Goal: Find specific page/section: Find specific page/section

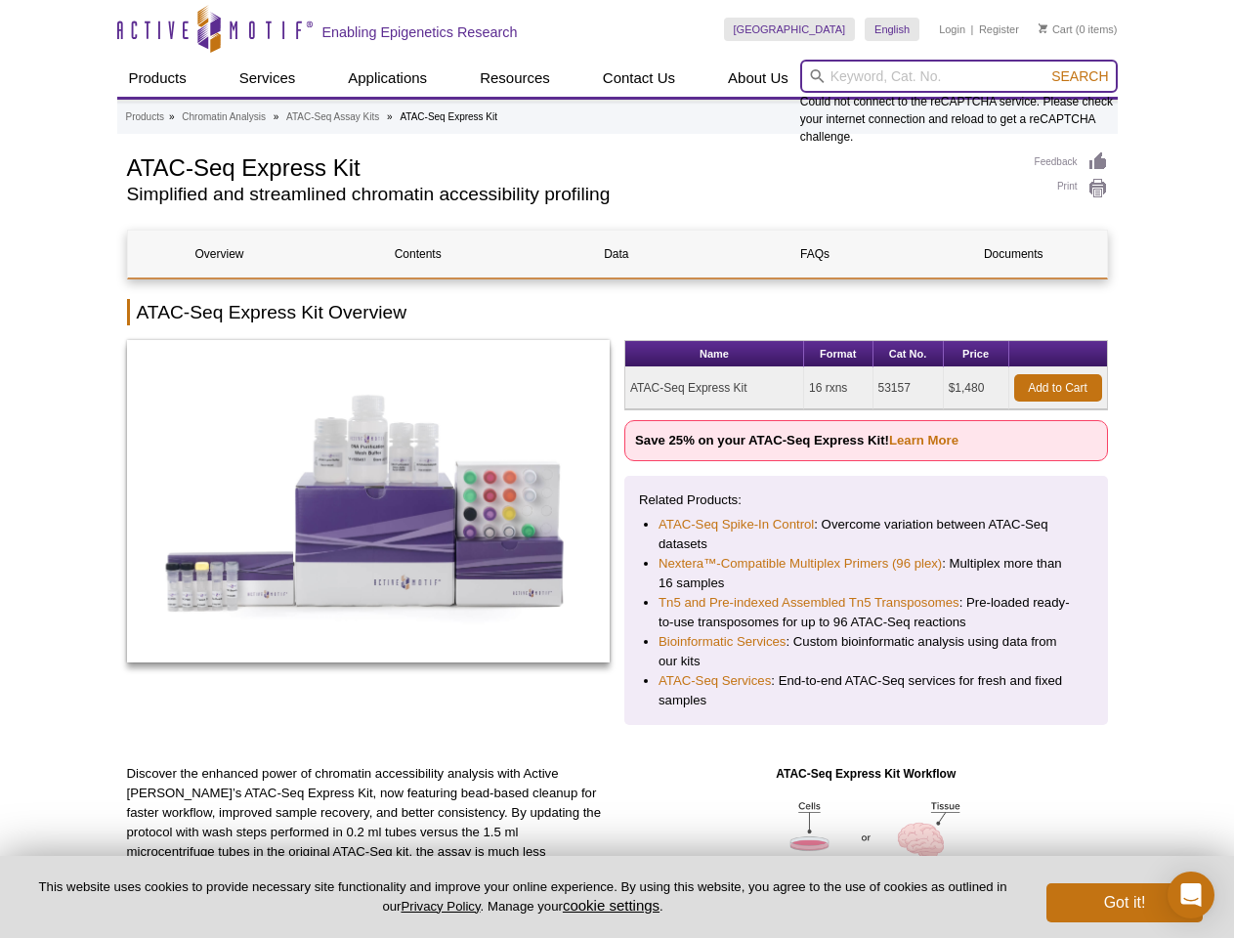
click at [959, 76] on input "search" at bounding box center [959, 76] width 318 height 33
click at [1080, 76] on span "Search" at bounding box center [1079, 76] width 57 height 16
click at [615, 905] on button "cookie settings" at bounding box center [611, 905] width 97 height 17
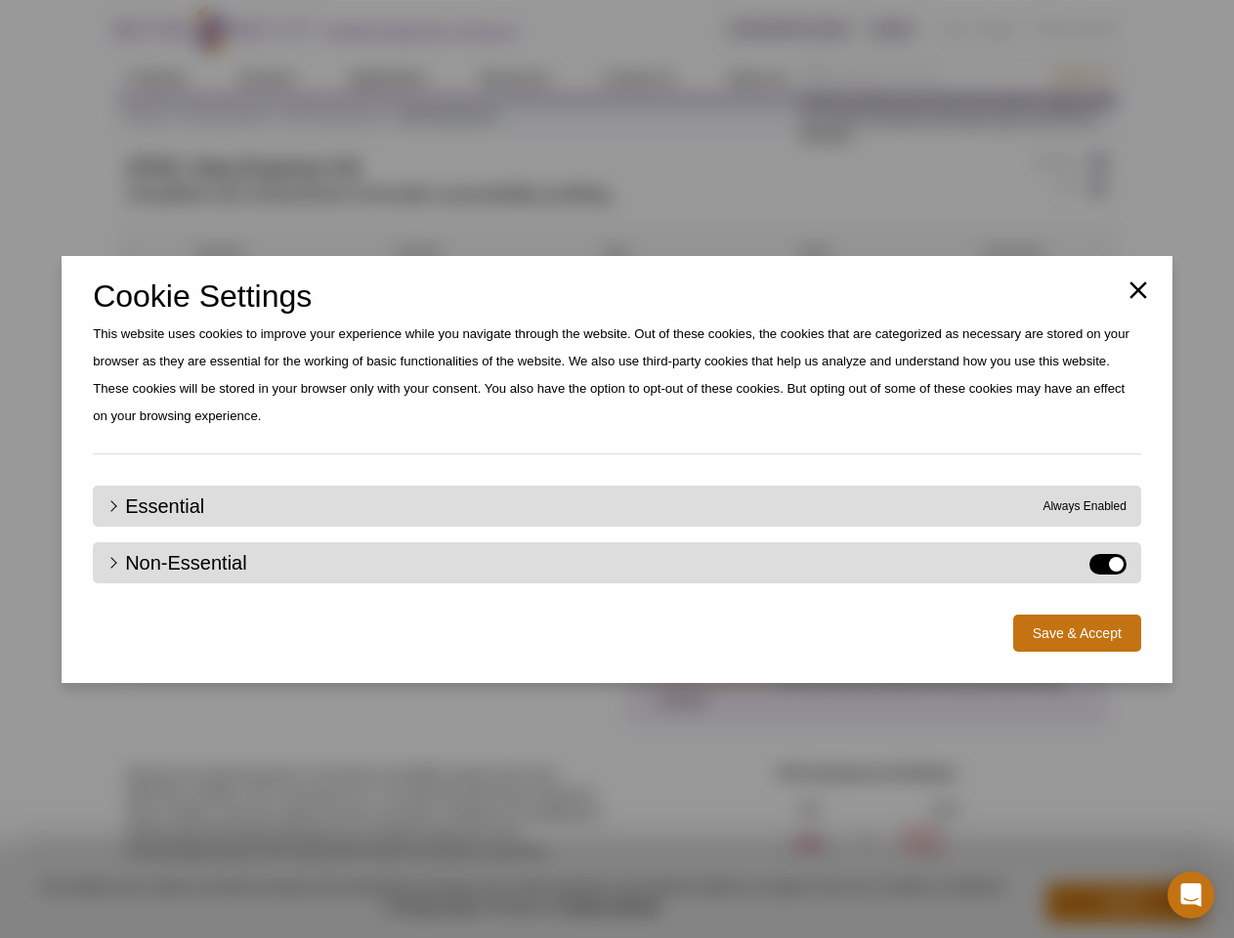
click at [1125, 903] on div "Close Cookie Settings This website uses cookies to improve your experience whil…" at bounding box center [617, 469] width 1234 height 938
click at [1191, 895] on icon "Open Intercom Messenger" at bounding box center [1191, 894] width 21 height 23
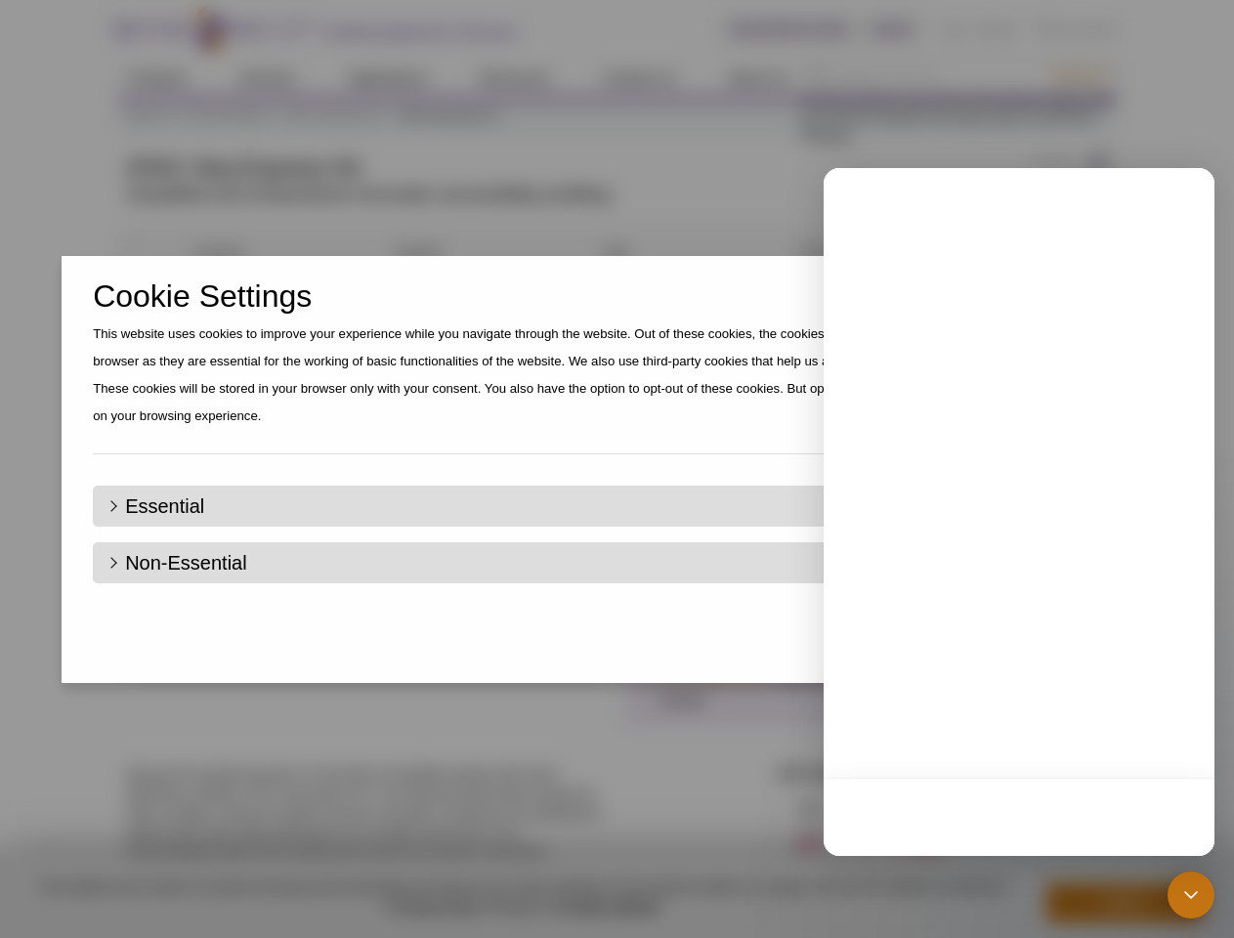
click at [1080, 76] on div "Close Cookie Settings This website uses cookies to improve your experience whil…" at bounding box center [617, 469] width 1234 height 938
